Goal: Task Accomplishment & Management: Manage account settings

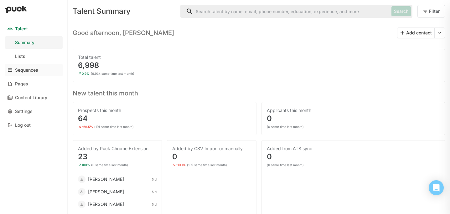
click at [24, 70] on div "Sequences" at bounding box center [26, 70] width 23 height 5
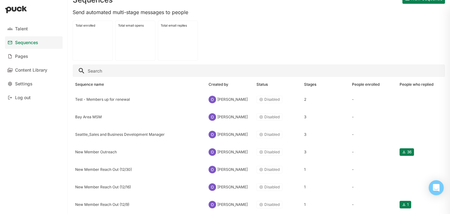
scroll to position [17, 0]
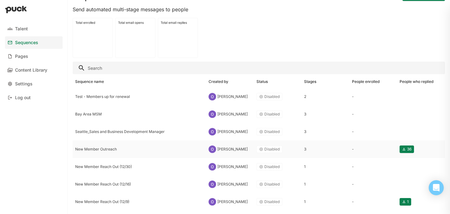
click at [120, 150] on div "New Member Outreach" at bounding box center [139, 149] width 128 height 4
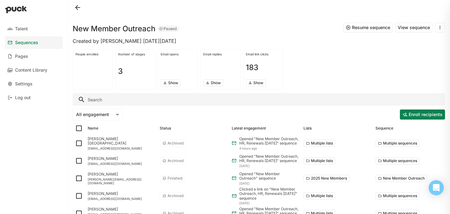
click at [74, 8] on button at bounding box center [78, 8] width 10 height 10
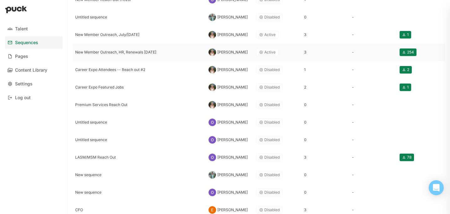
scroll to position [240, 0]
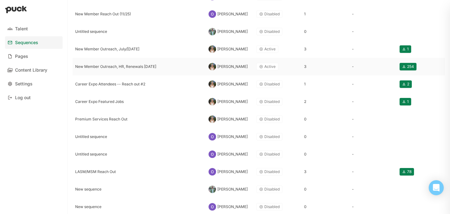
click at [116, 67] on div "New Member Outreach, HR, Renewals [DATE]" at bounding box center [139, 67] width 128 height 4
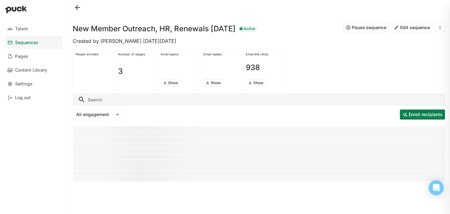
click at [78, 8] on button at bounding box center [78, 8] width 10 height 10
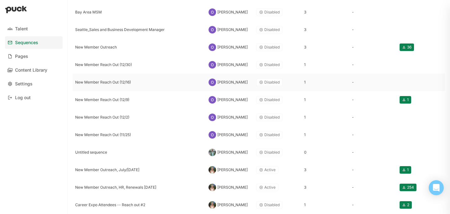
scroll to position [161, 0]
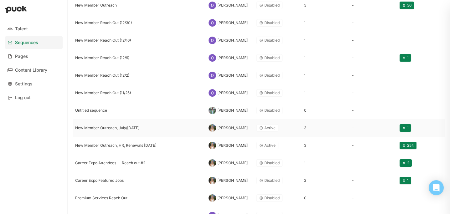
click at [109, 131] on div "New Member Outreach, July/[DATE]" at bounding box center [139, 128] width 133 height 18
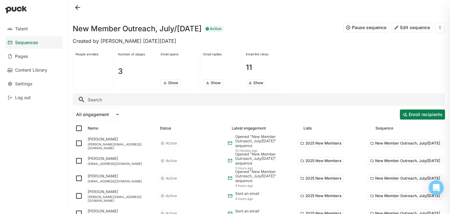
click at [420, 28] on button "Edit sequence" at bounding box center [411, 28] width 41 height 10
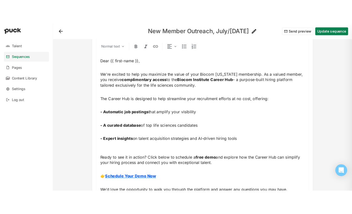
scroll to position [87, 0]
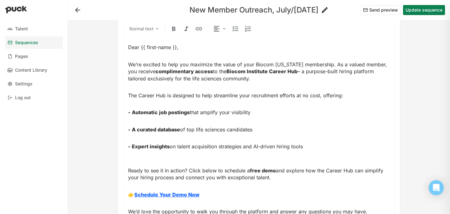
drag, startPoint x: 318, startPoint y: 147, endPoint x: 127, endPoint y: 92, distance: 198.5
click at [127, 92] on div "Normal text Dear {{ first-name }}, We’re excited to help you maximize the value…" at bounding box center [258, 135] width 271 height 233
copy div "The Career Hub is designed to help streamline your recruitment efforts at no co…"
click at [178, 114] on strong "- Automatic job postings" at bounding box center [159, 112] width 62 height 6
